Goal: Information Seeking & Learning: Check status

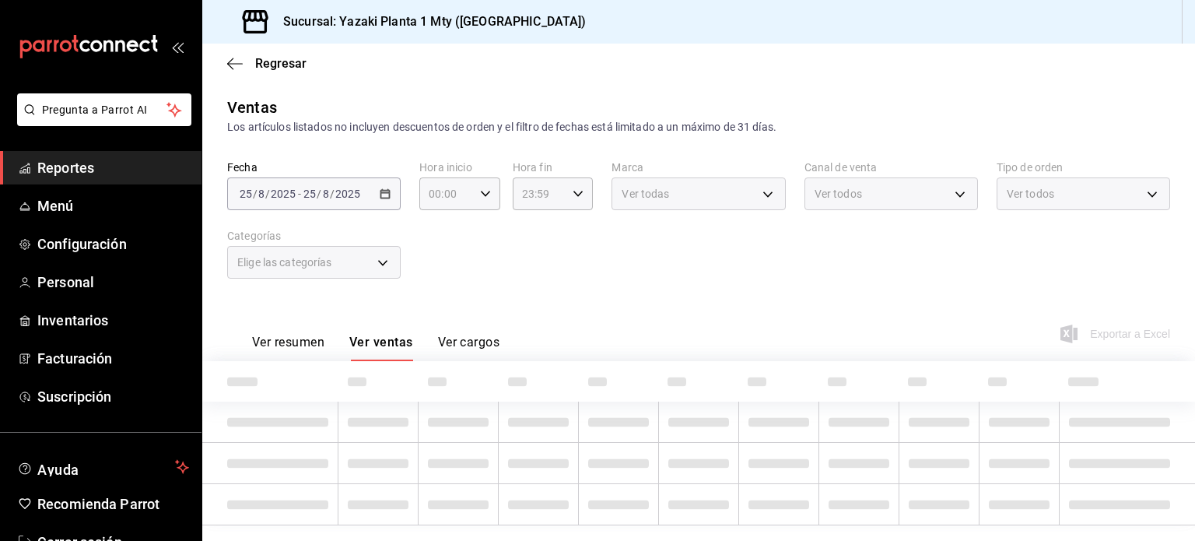
type input "78913509-6f01-489d-aa6f-36c36dbf1dc2,9435b595-cd81-41f8-af61-7164d5a42b13,b58dc…"
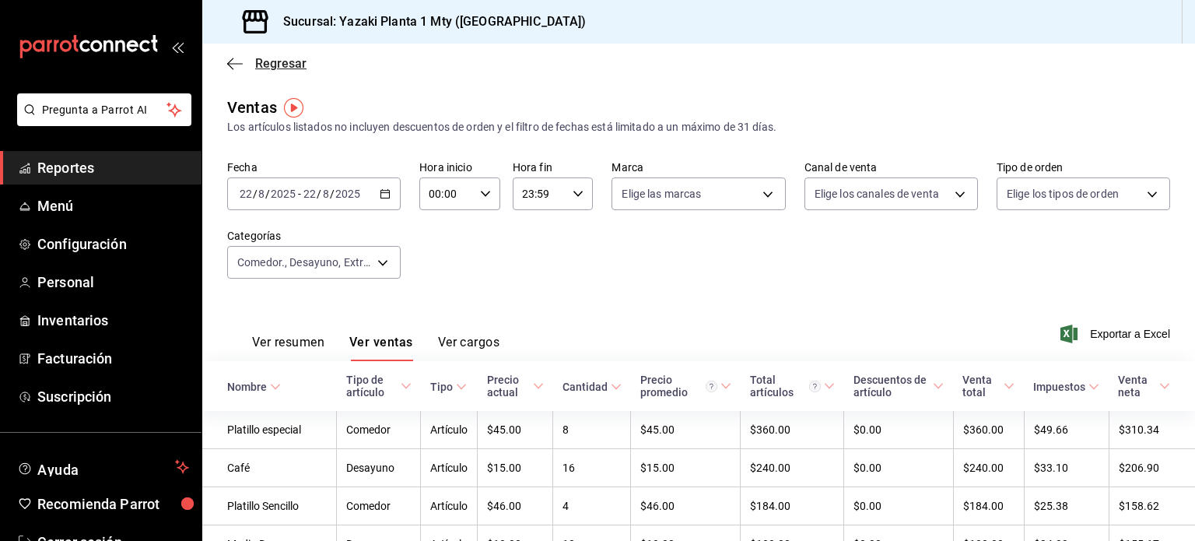
click at [237, 64] on icon "button" at bounding box center [235, 64] width 16 height 14
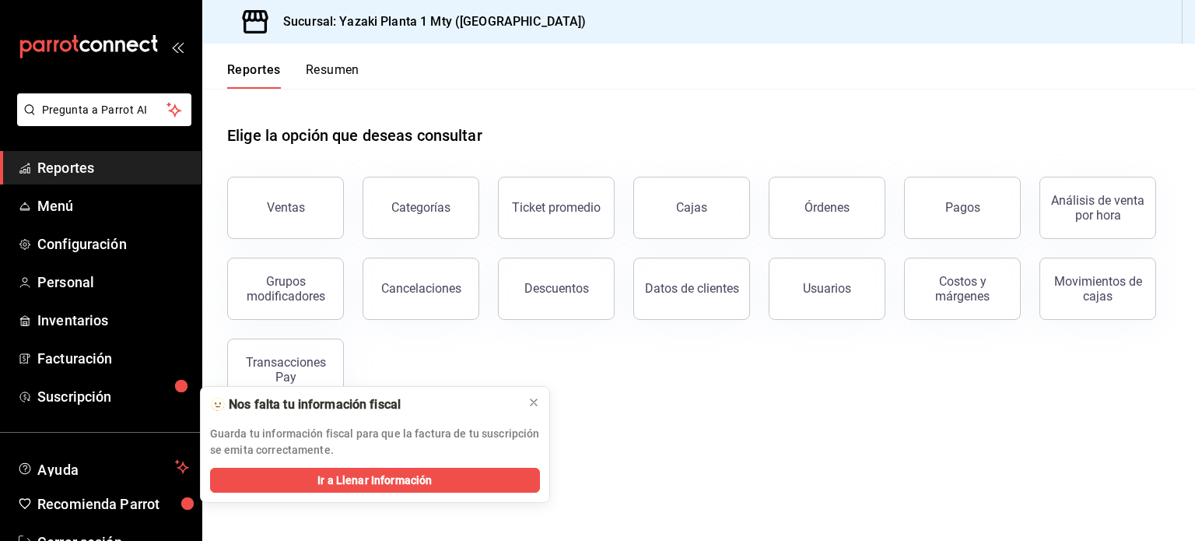
click at [894, 45] on header "Reportes Resumen" at bounding box center [698, 66] width 993 height 45
click at [177, 50] on icon "open_drawer_menu" at bounding box center [177, 46] width 12 height 12
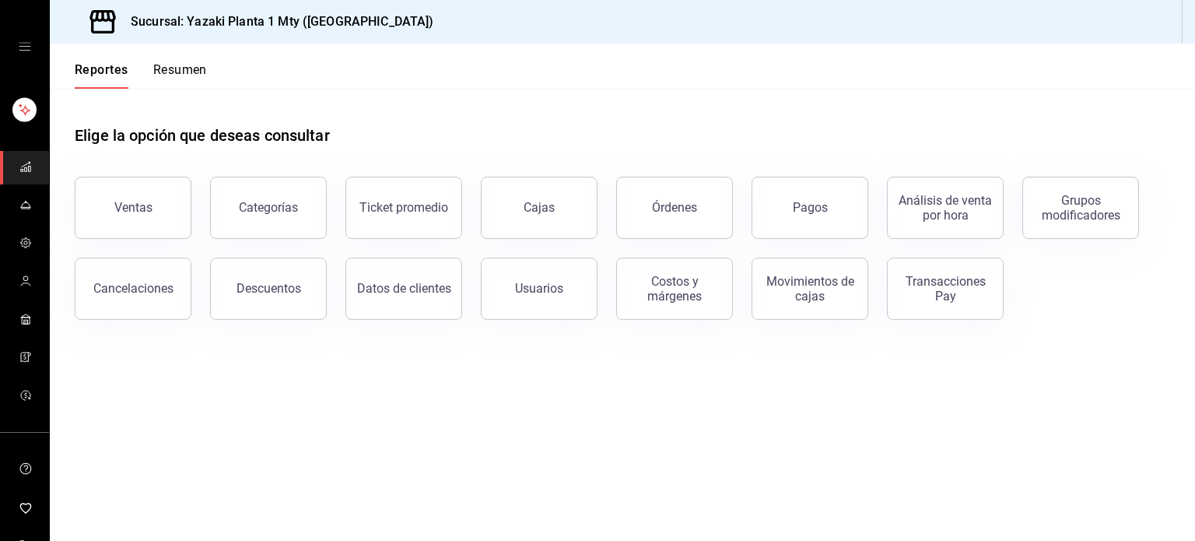
click at [19, 48] on icon "open drawer" at bounding box center [25, 46] width 12 height 12
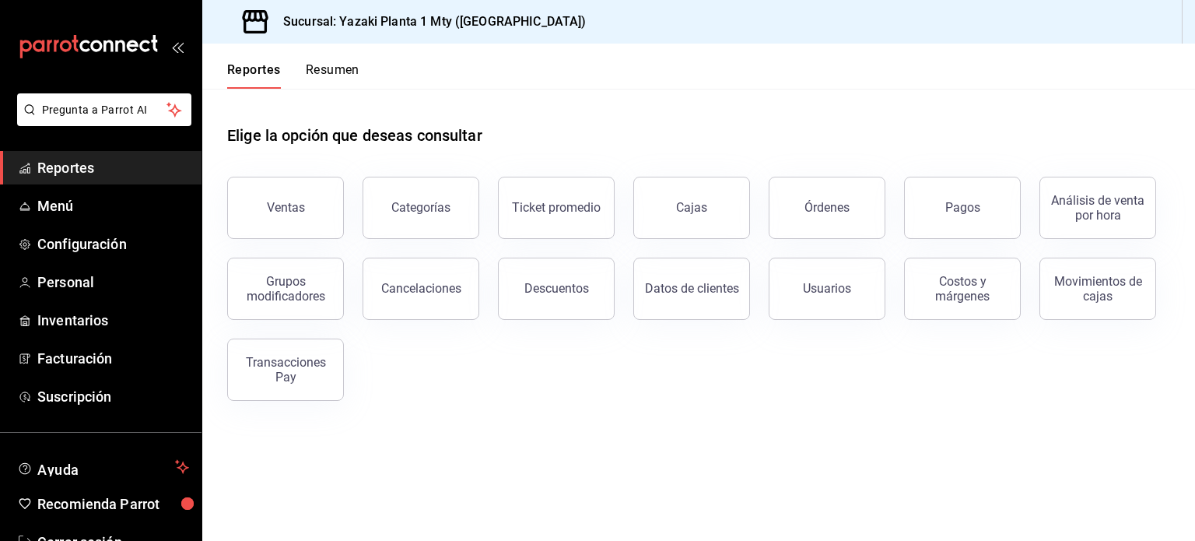
click at [63, 55] on icon "mailbox folders" at bounding box center [89, 46] width 140 height 23
click at [74, 47] on icon "mailbox folders" at bounding box center [89, 46] width 140 height 23
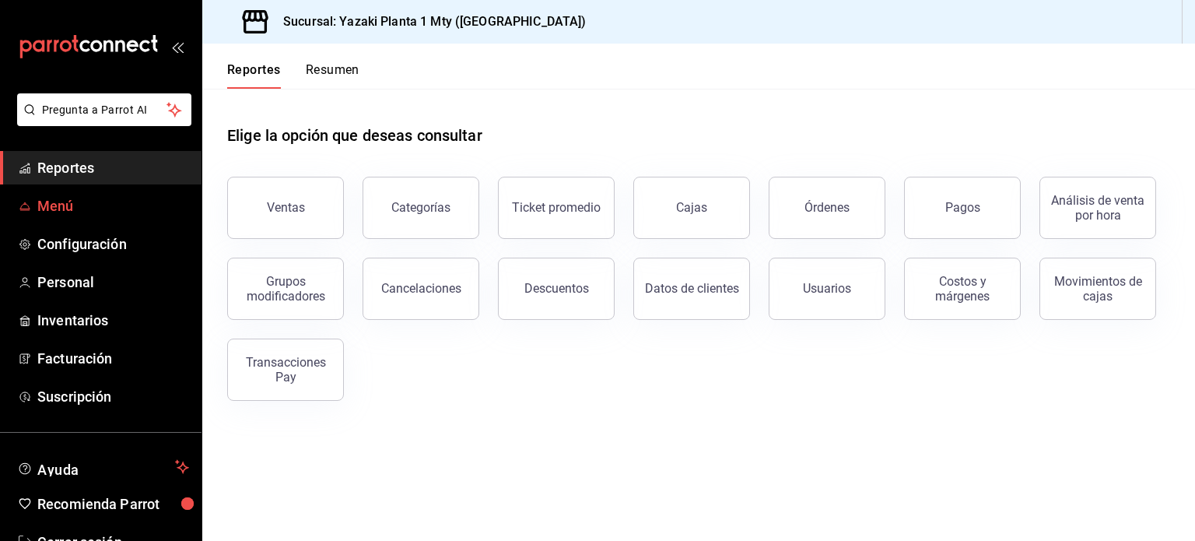
click at [78, 192] on link "Menú" at bounding box center [100, 205] width 201 height 33
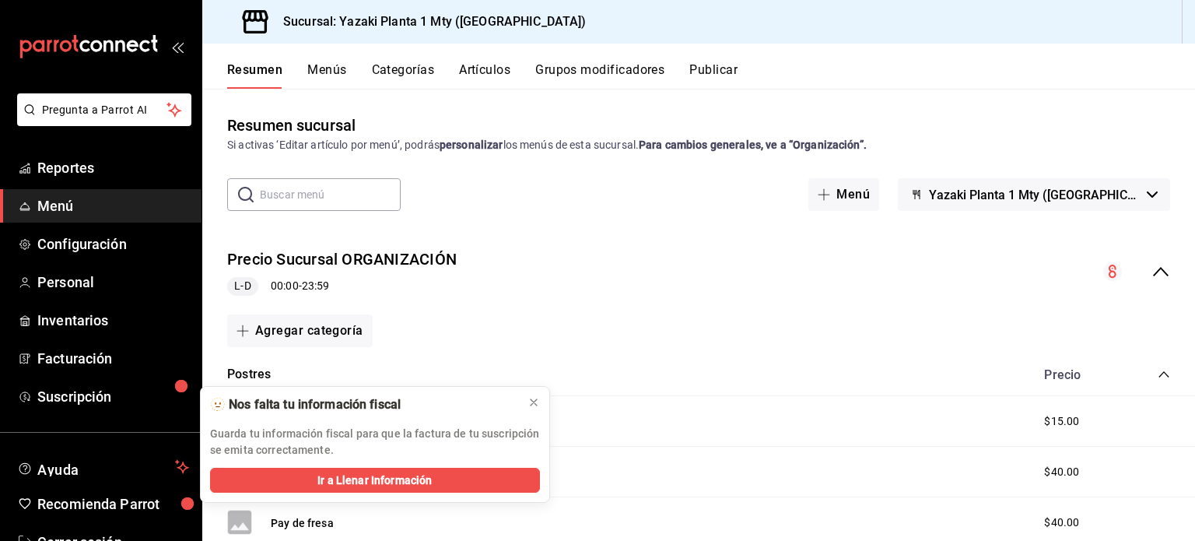
click at [317, 77] on button "Menús" at bounding box center [326, 75] width 39 height 26
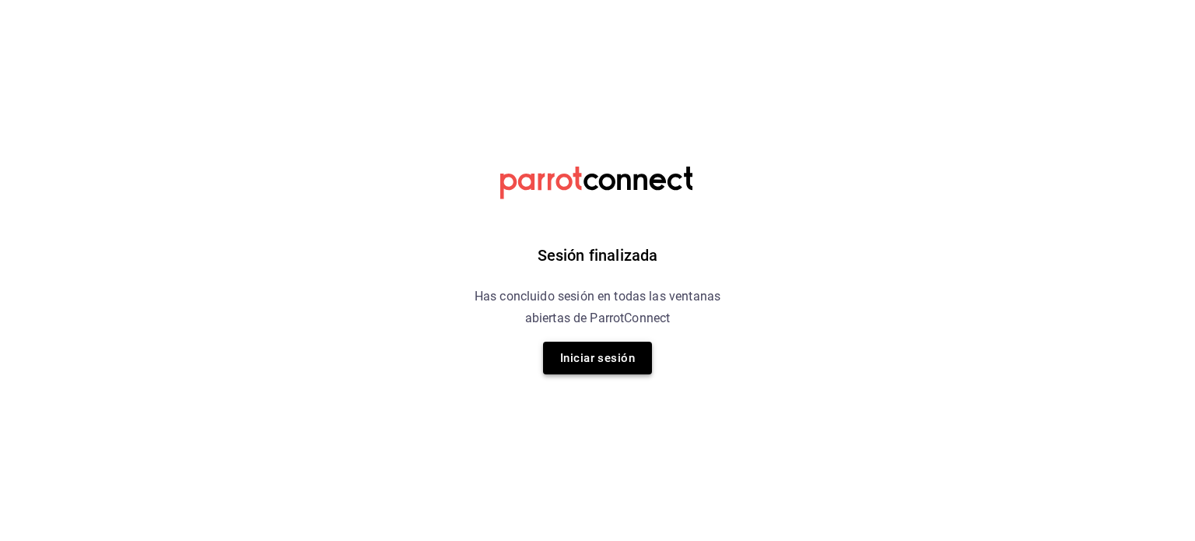
click at [573, 356] on button "Iniciar sesión" at bounding box center [597, 357] width 109 height 33
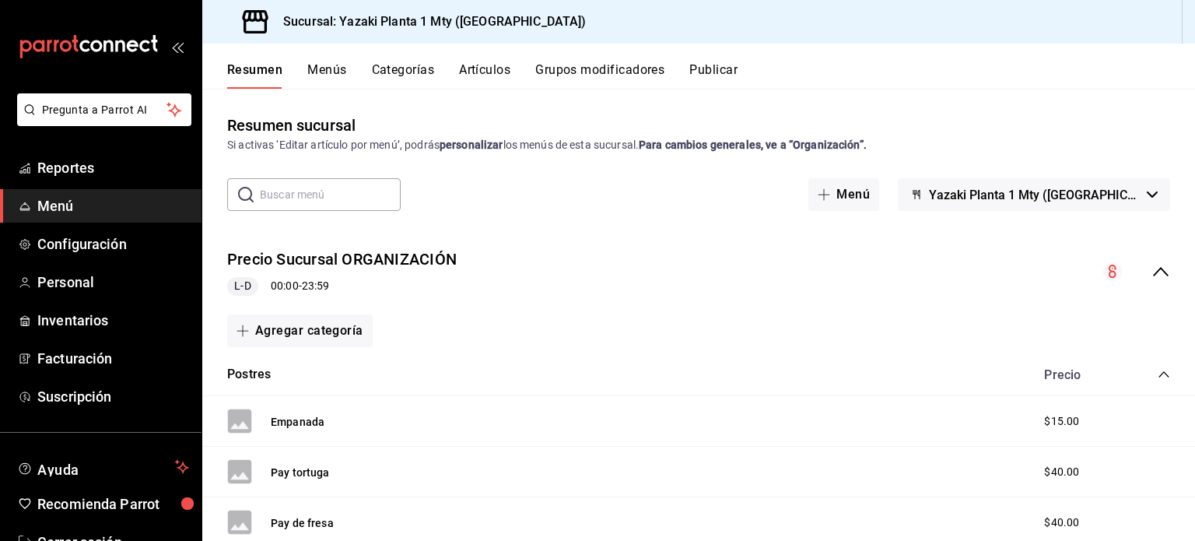
click at [433, 20] on h3 "Sucursal: Yazaki Planta 1 Mty (Inari)" at bounding box center [428, 21] width 315 height 19
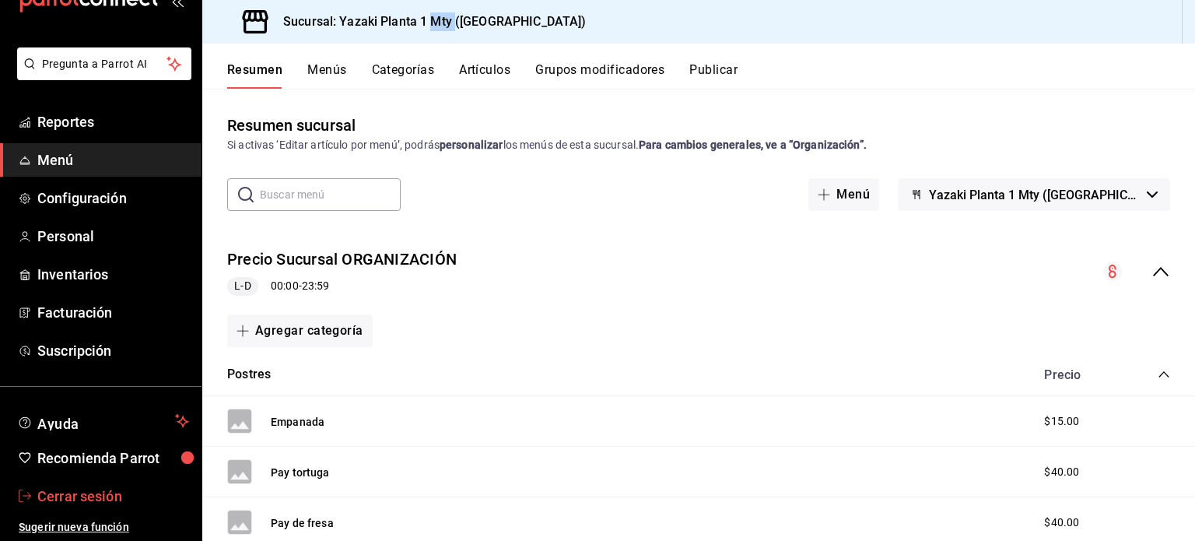
click at [90, 489] on span "Cerrar sesión" at bounding box center [113, 495] width 152 height 21
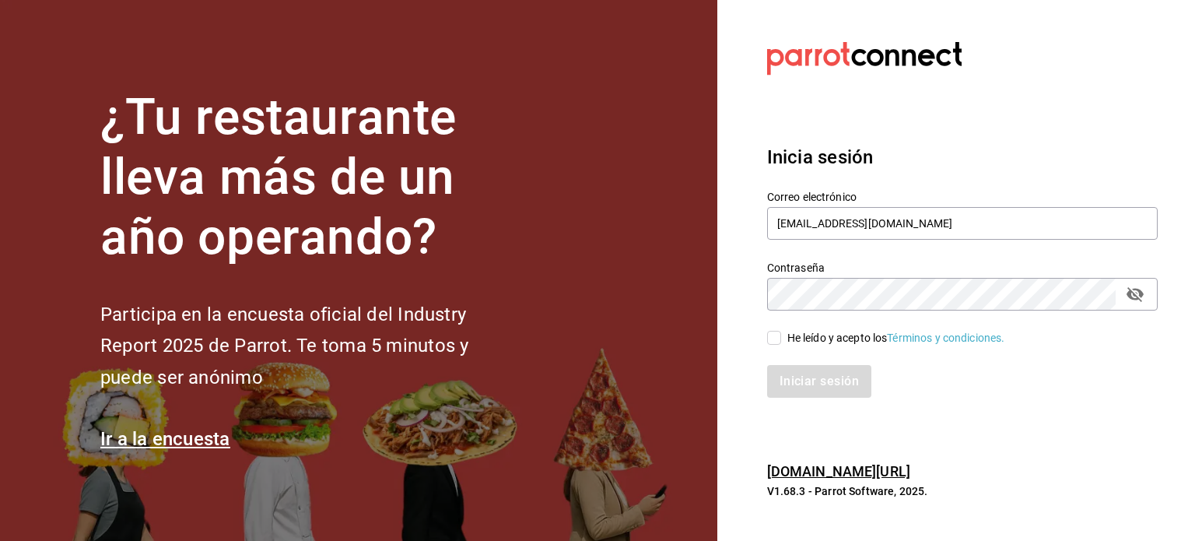
click at [1131, 287] on icon "passwordField" at bounding box center [1135, 294] width 19 height 19
click at [807, 226] on input "yazaki@parrot.com" at bounding box center [962, 223] width 390 height 33
type input "corning@parrot.com"
click at [784, 338] on span "He leído y acepto los Términos y condiciones." at bounding box center [893, 338] width 224 height 16
click at [781, 338] on input "He leído y acepto los Términos y condiciones." at bounding box center [774, 338] width 14 height 14
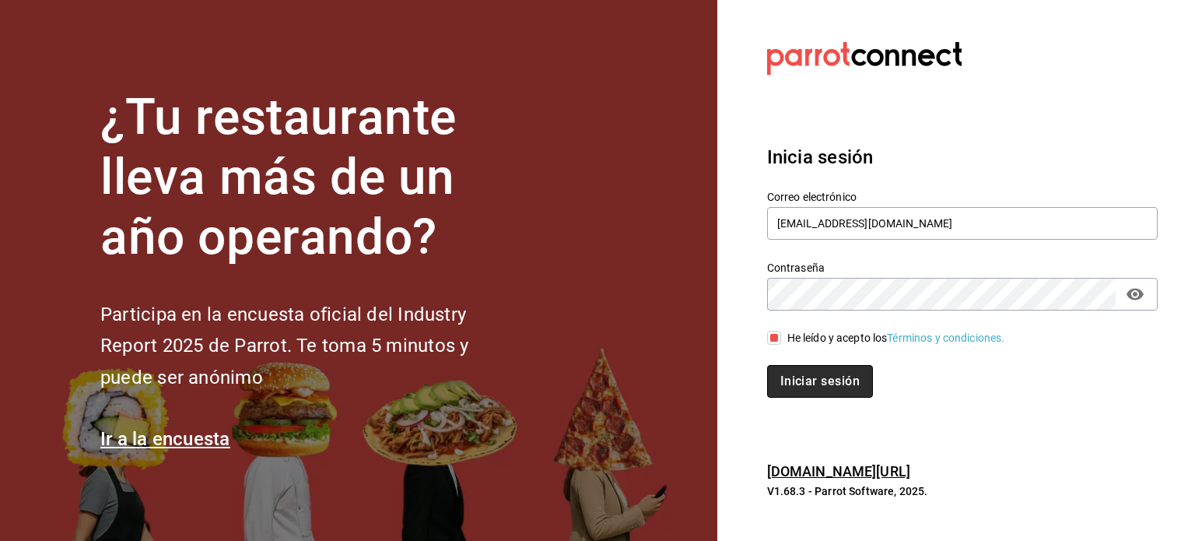
click at [793, 373] on button "Iniciar sesión" at bounding box center [820, 381] width 106 height 33
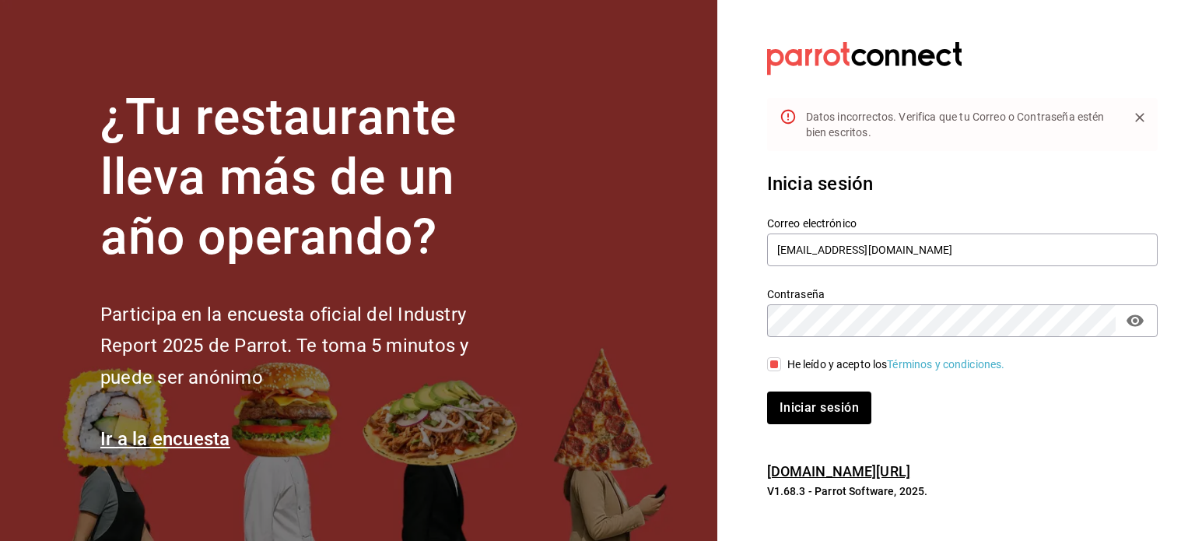
click at [779, 359] on input "He leído y acepto los Términos y condiciones." at bounding box center [774, 364] width 14 height 14
checkbox input "false"
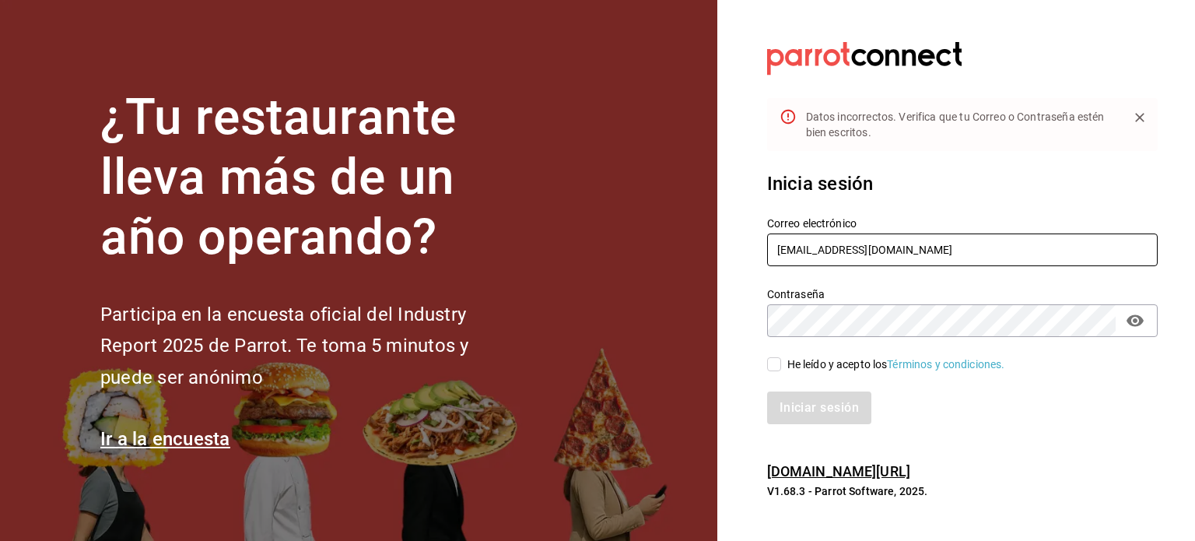
click at [811, 248] on input "corning@parrot.com" at bounding box center [962, 249] width 390 height 33
type input "@parrot.com"
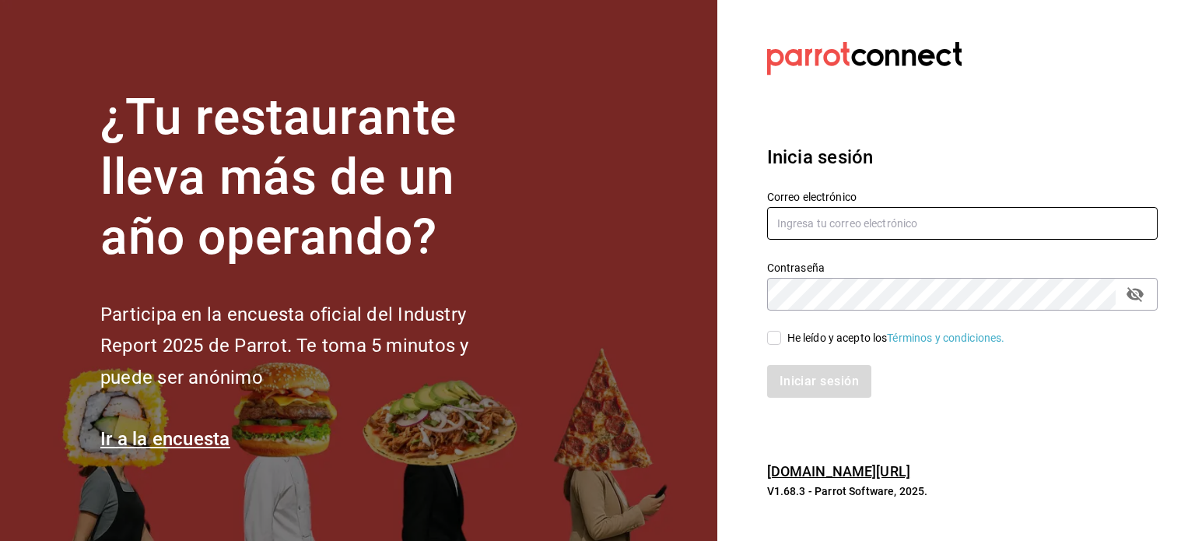
type input "[EMAIL_ADDRESS][DOMAIN_NAME]"
click at [774, 339] on input "He leído y acepto los Términos y condiciones." at bounding box center [774, 338] width 14 height 14
checkbox input "true"
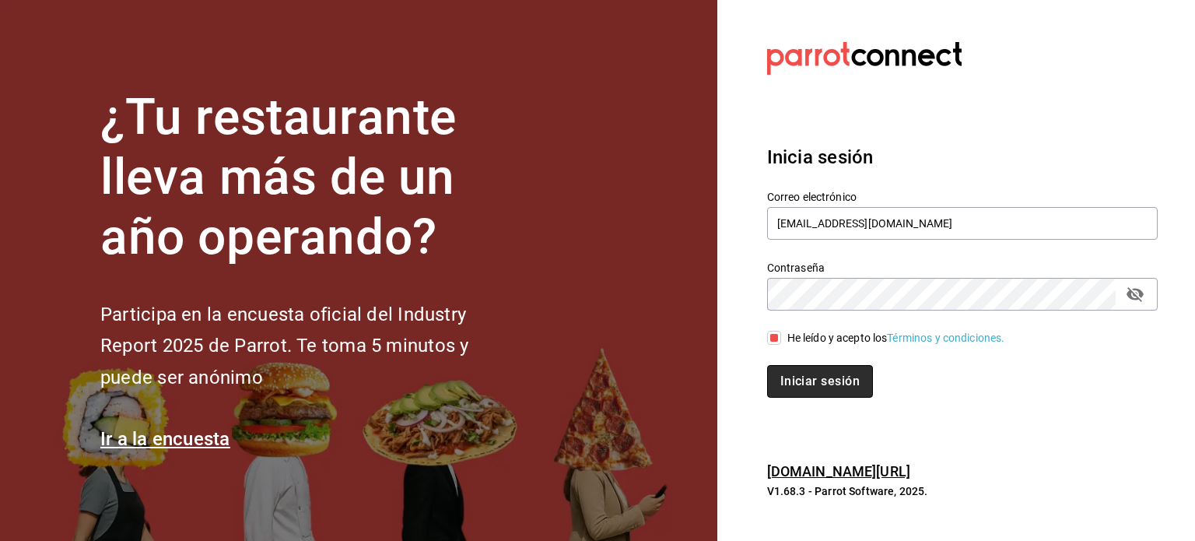
click at [823, 380] on button "Iniciar sesión" at bounding box center [820, 381] width 106 height 33
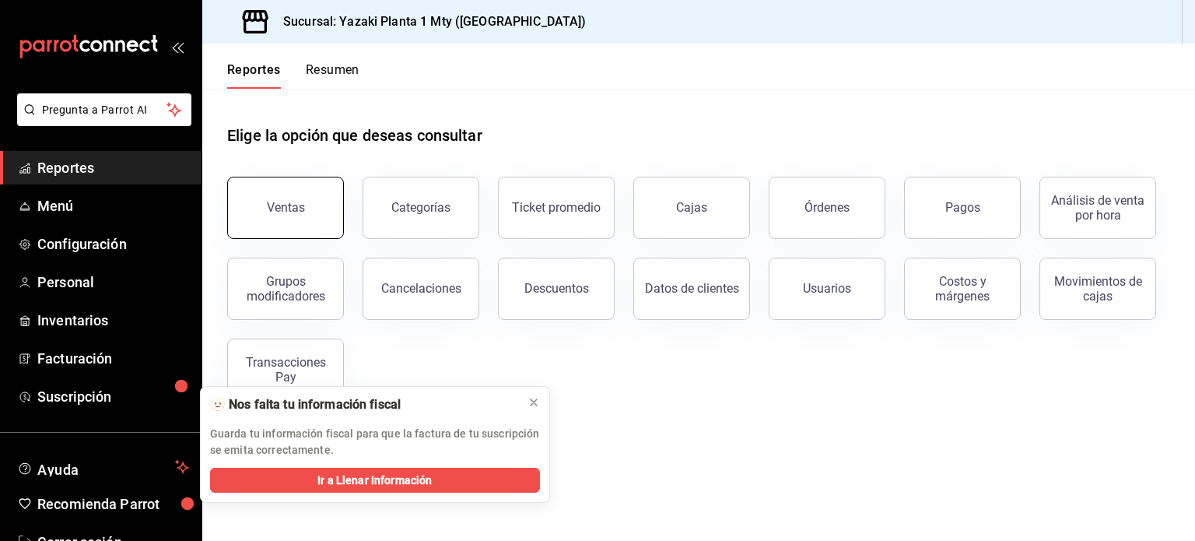
click at [310, 217] on button "Ventas" at bounding box center [285, 208] width 117 height 62
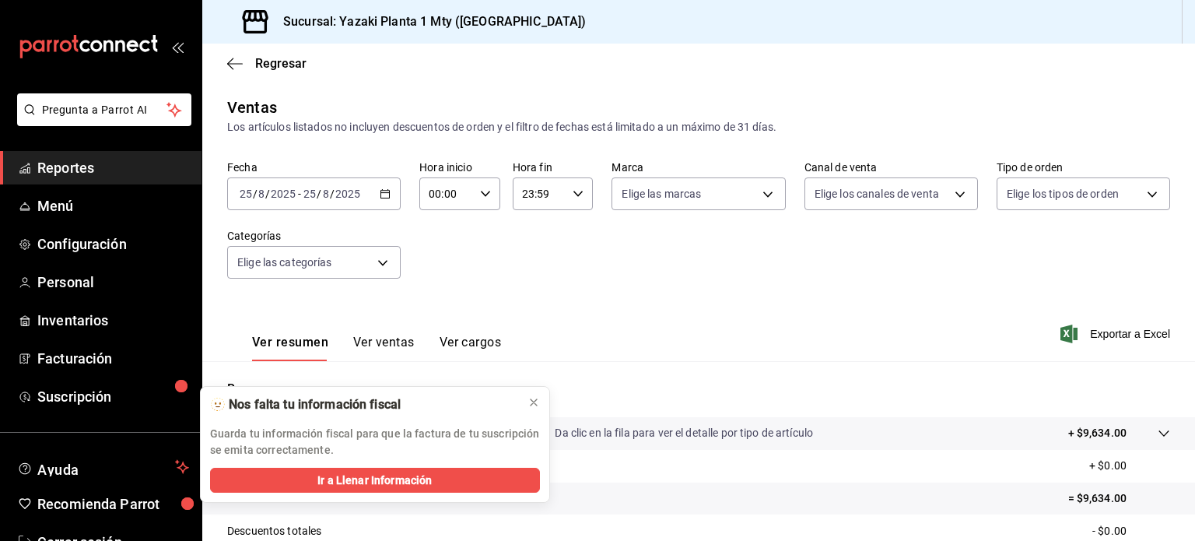
click at [383, 194] on icon "button" at bounding box center [385, 193] width 11 height 11
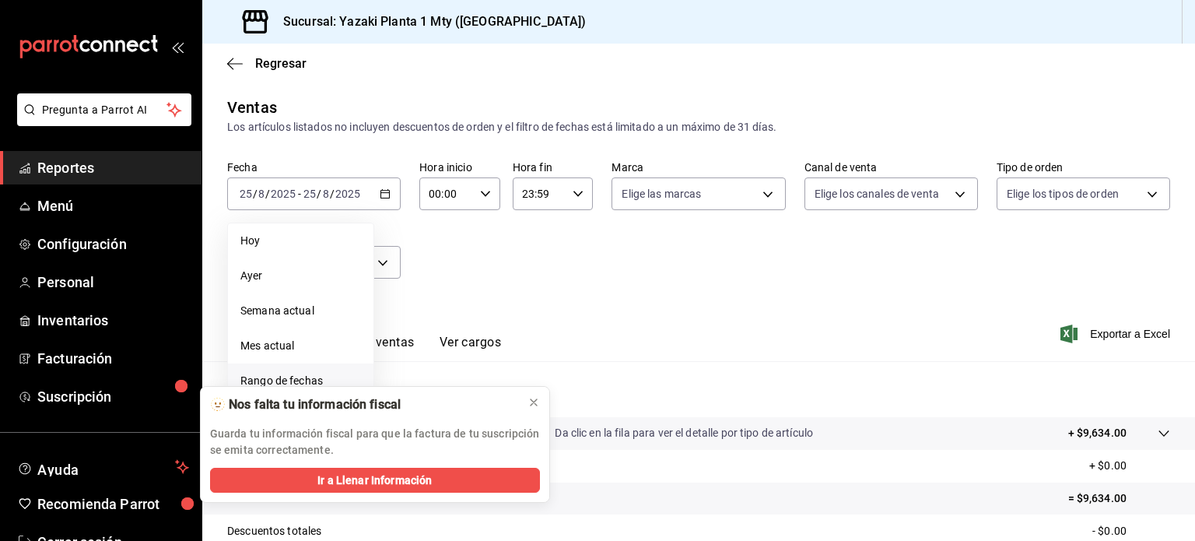
click at [312, 378] on span "Rango de fechas" at bounding box center [300, 381] width 121 height 16
click at [532, 401] on icon at bounding box center [533, 402] width 12 height 12
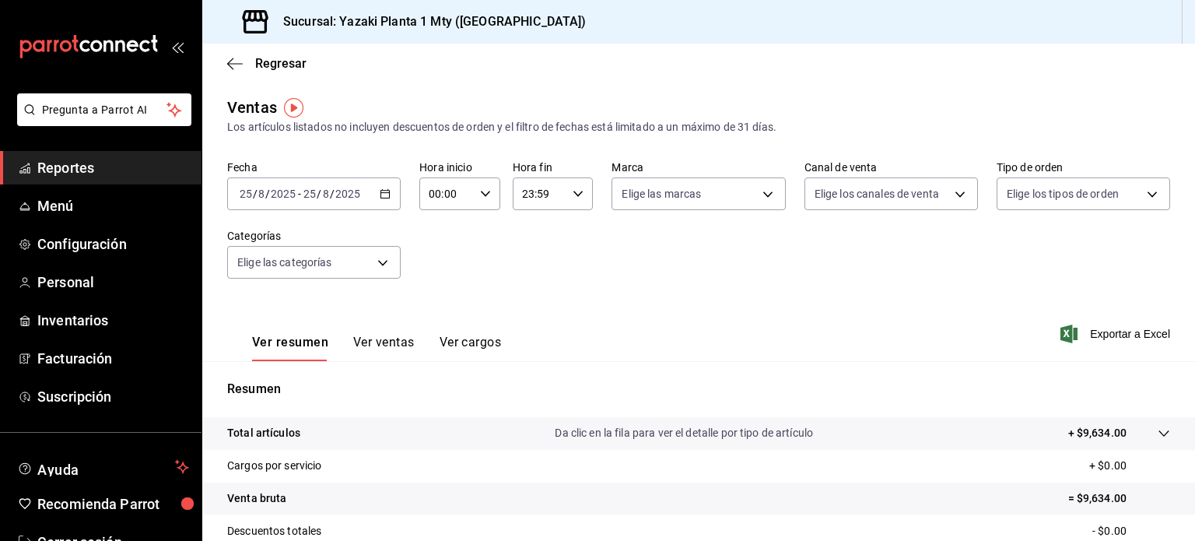
click at [377, 205] on div "[DATE] [DATE] - [DATE] [DATE]" at bounding box center [313, 193] width 173 height 33
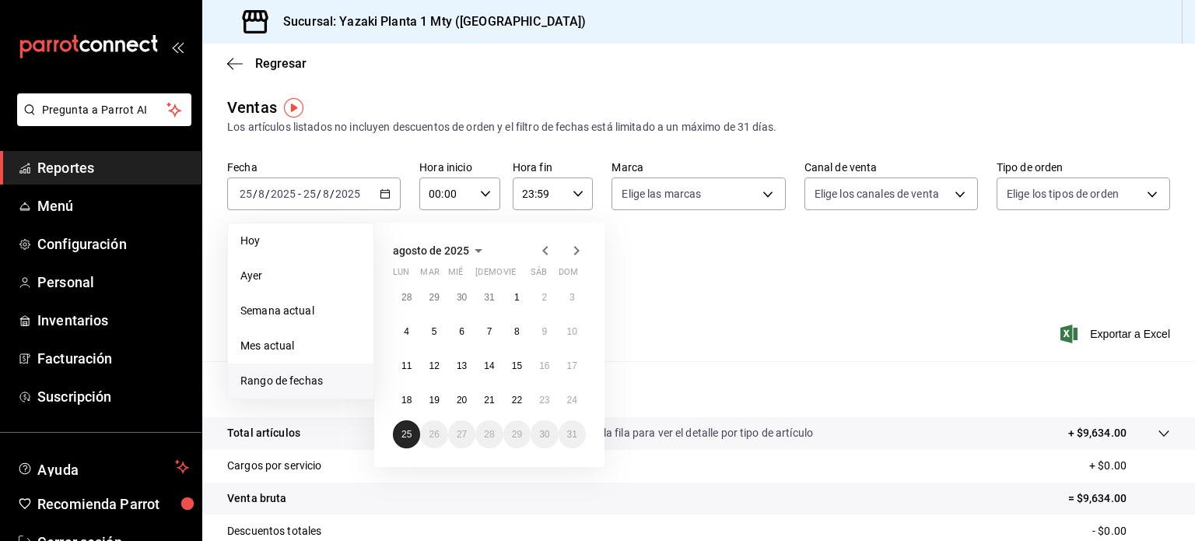
click at [409, 440] on button "25" at bounding box center [406, 434] width 27 height 28
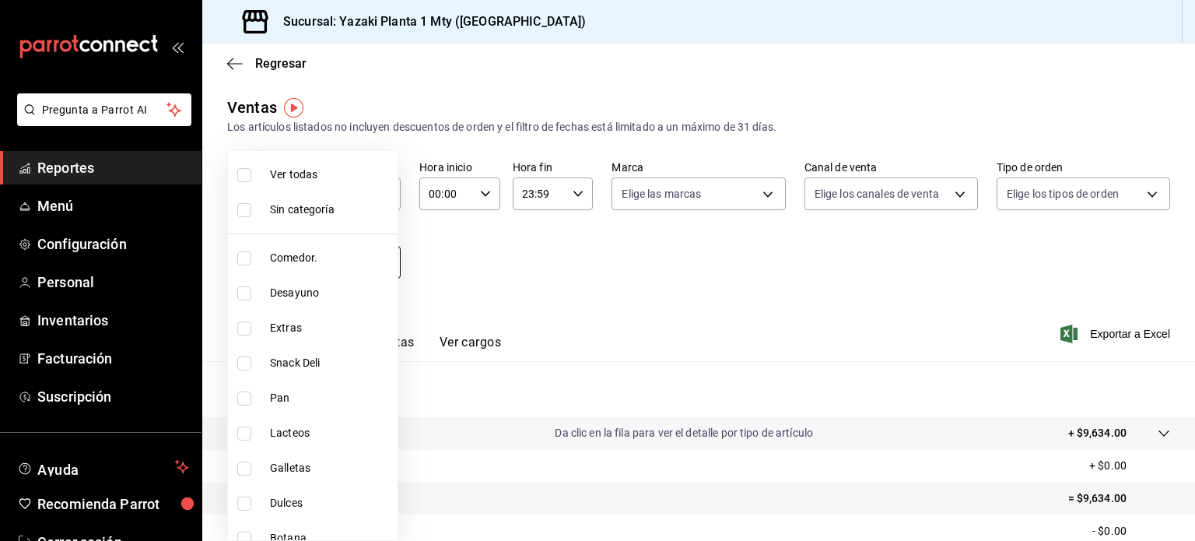
click at [389, 270] on body "Pregunta a Parrot AI Reportes Menú Configuración Personal Inventarios Facturaci…" at bounding box center [597, 270] width 1195 height 541
click at [310, 258] on span "Comedor." at bounding box center [330, 258] width 121 height 16
type input "b2406fd6-3cc7-4249-91f5-76f69ebed61f"
checkbox input "true"
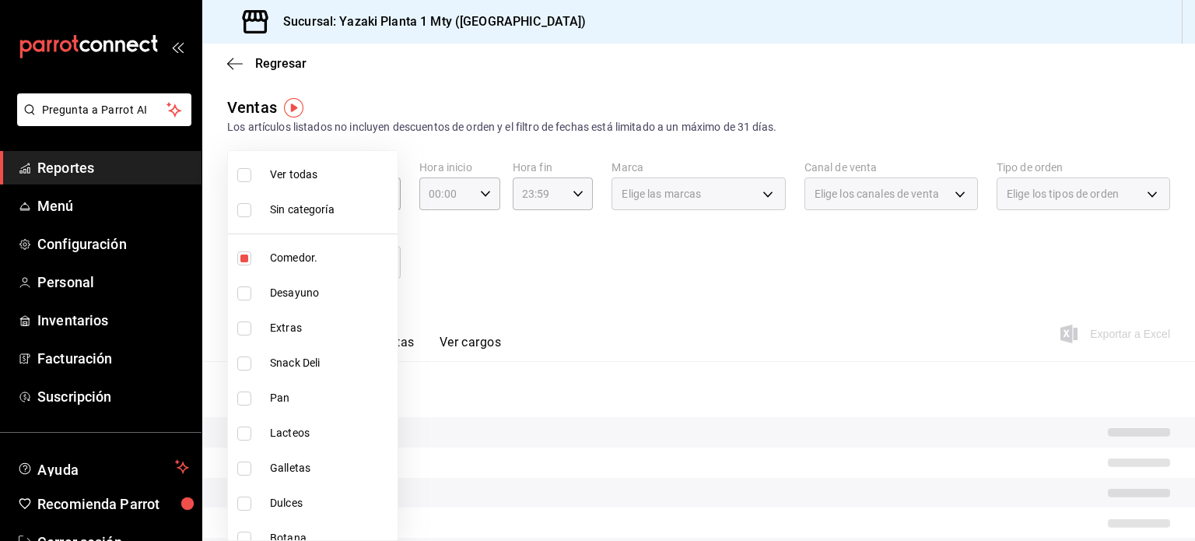
click at [313, 292] on span "Desayuno" at bounding box center [330, 293] width 121 height 16
type input "b2406fd6-3cc7-4249-91f5-76f69ebed61f,9435b595-cd81-41f8-af61-7164d5a42b13"
checkbox input "true"
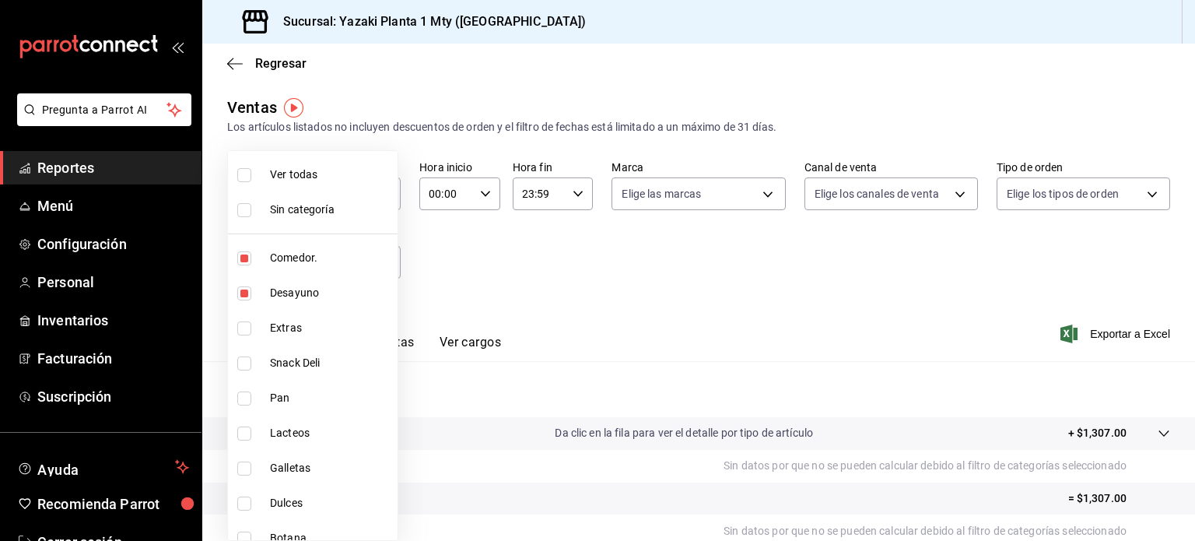
click at [302, 327] on span "Extras" at bounding box center [330, 328] width 121 height 16
type input "b2406fd6-3cc7-4249-91f5-76f69ebed61f,9435b595-cd81-41f8-af61-7164d5a42b13,78913…"
checkbox input "true"
click at [298, 363] on span "Snack Deli" at bounding box center [330, 363] width 121 height 16
type input "b2406fd6-3cc7-4249-91f5-76f69ebed61f,9435b595-cd81-41f8-af61-7164d5a42b13,78913…"
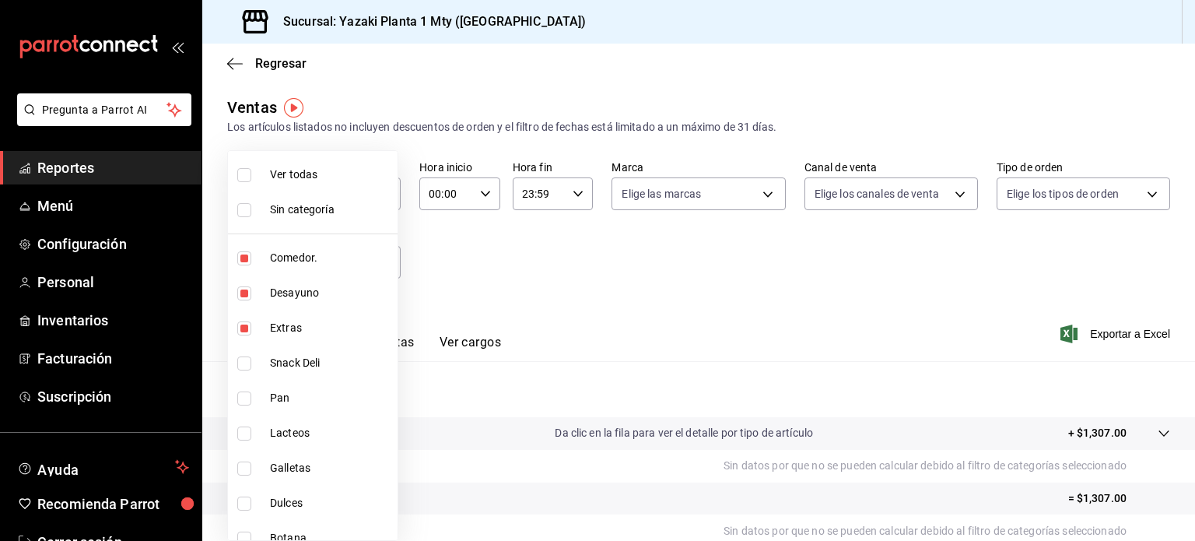
checkbox input "true"
click at [589, 342] on div at bounding box center [597, 270] width 1195 height 541
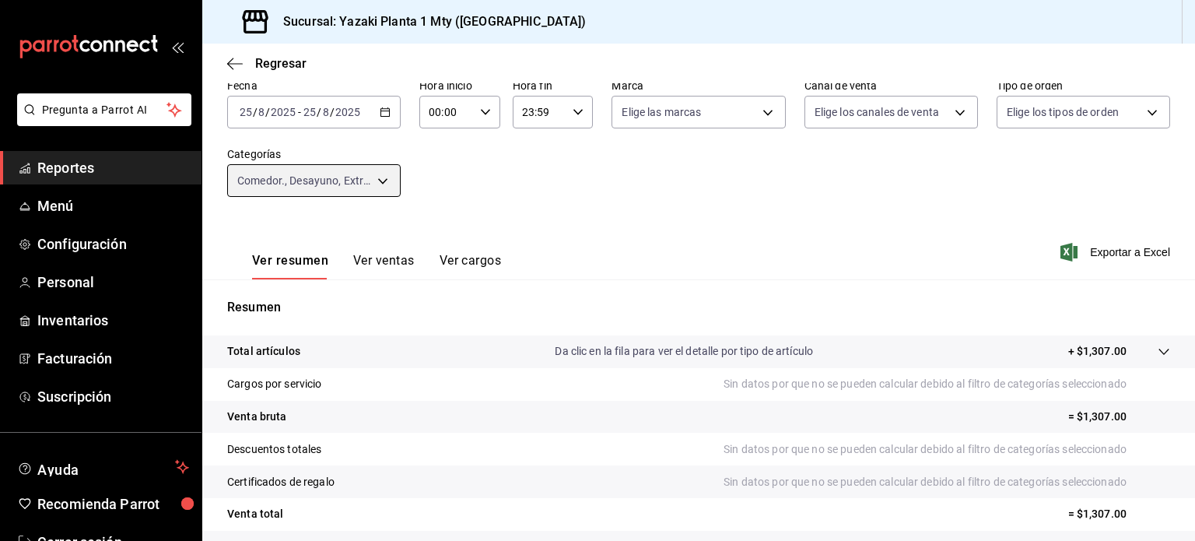
scroll to position [87, 0]
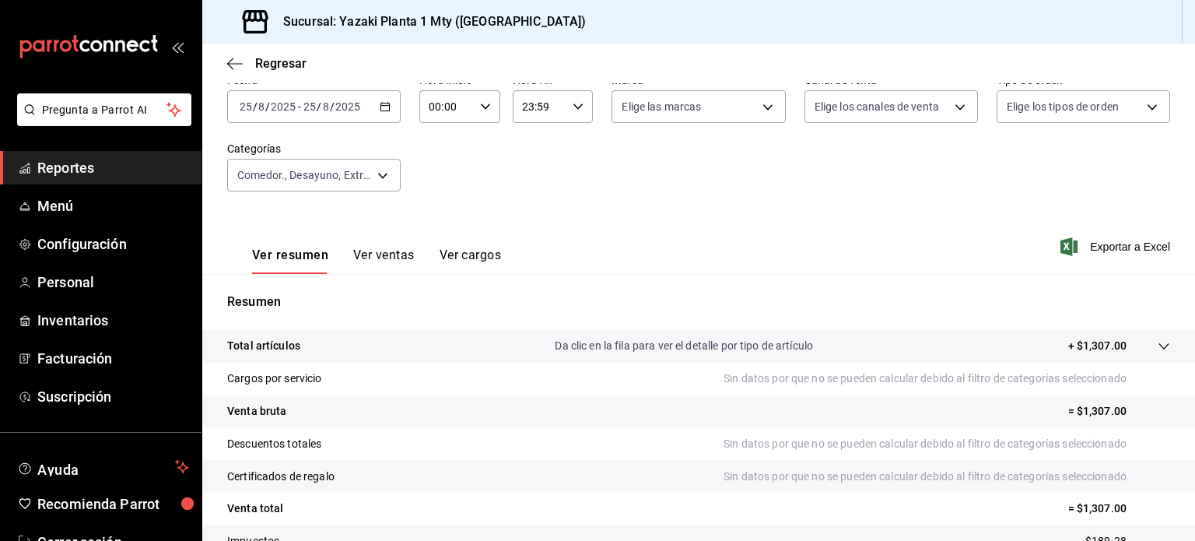
click at [392, 261] on button "Ver ventas" at bounding box center [383, 260] width 61 height 26
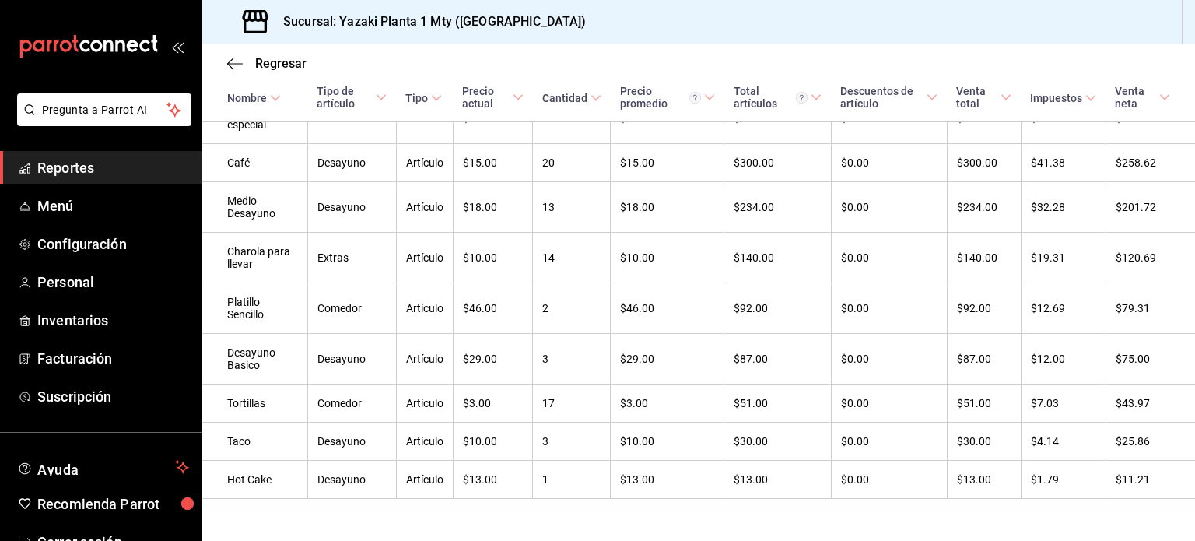
scroll to position [369, 0]
